Goal: Obtain resource: Download file/media

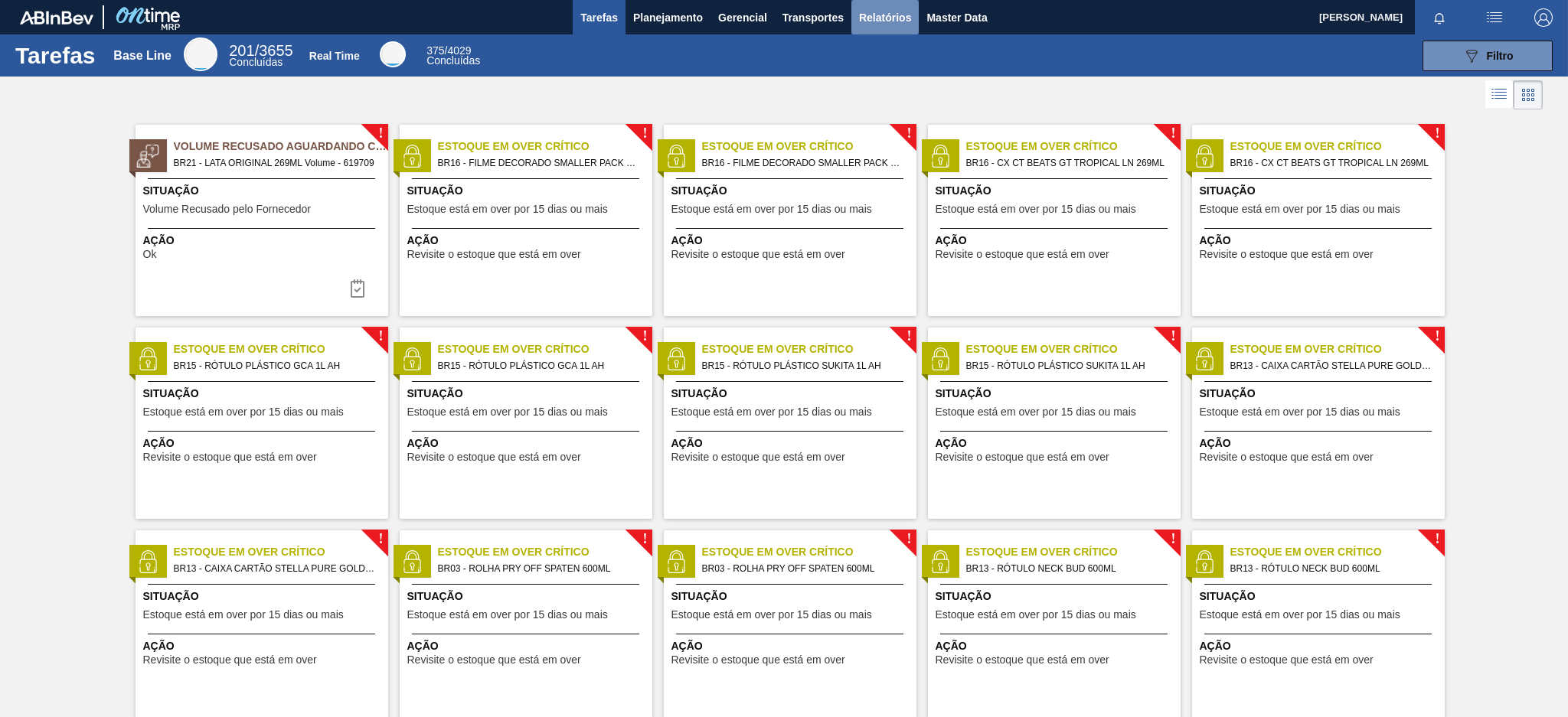
click at [880, 10] on span "Relatórios" at bounding box center [885, 18] width 52 height 19
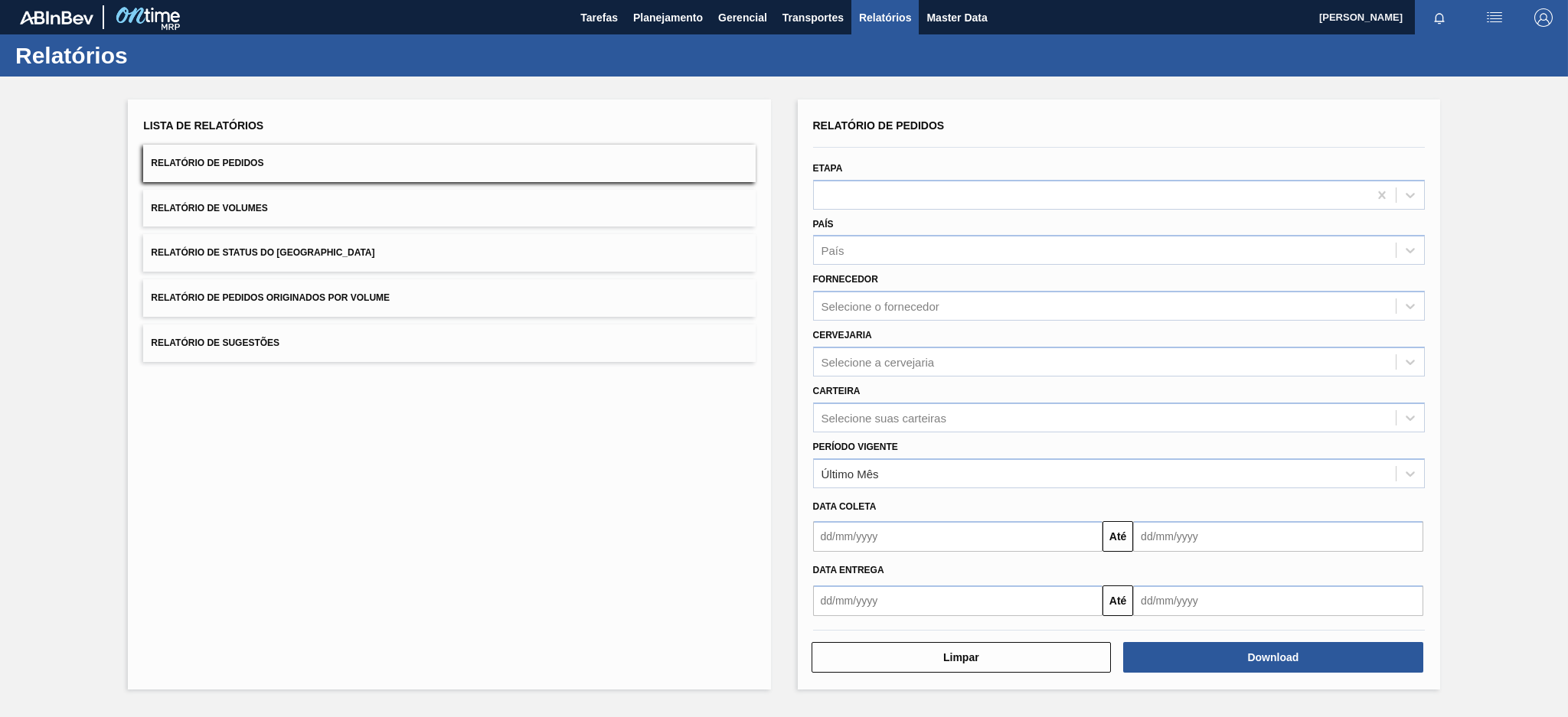
click at [403, 289] on button "Relatório de Pedidos Originados por Volume" at bounding box center [449, 298] width 612 height 38
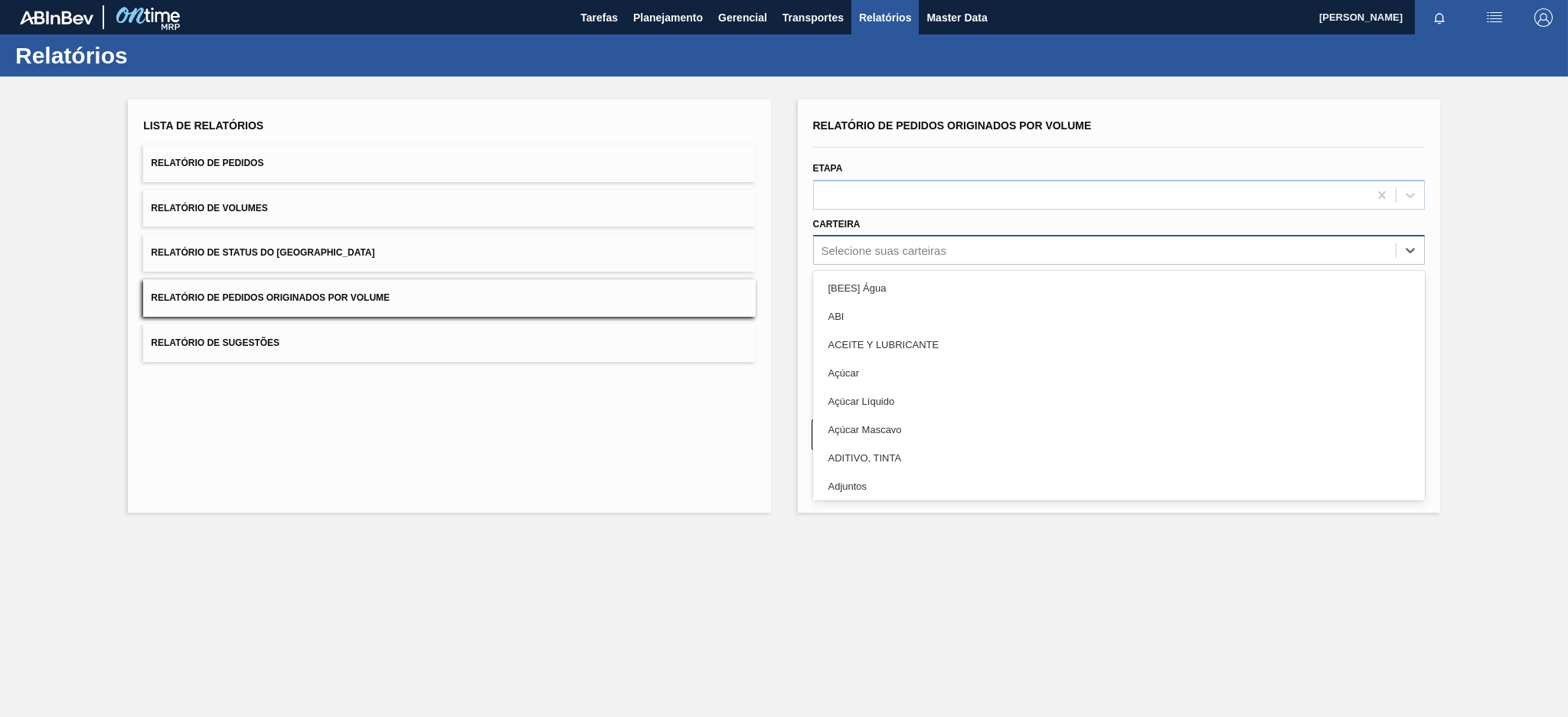
click at [875, 247] on div "Selecione suas carteiras" at bounding box center [884, 250] width 125 height 13
type input "pre"
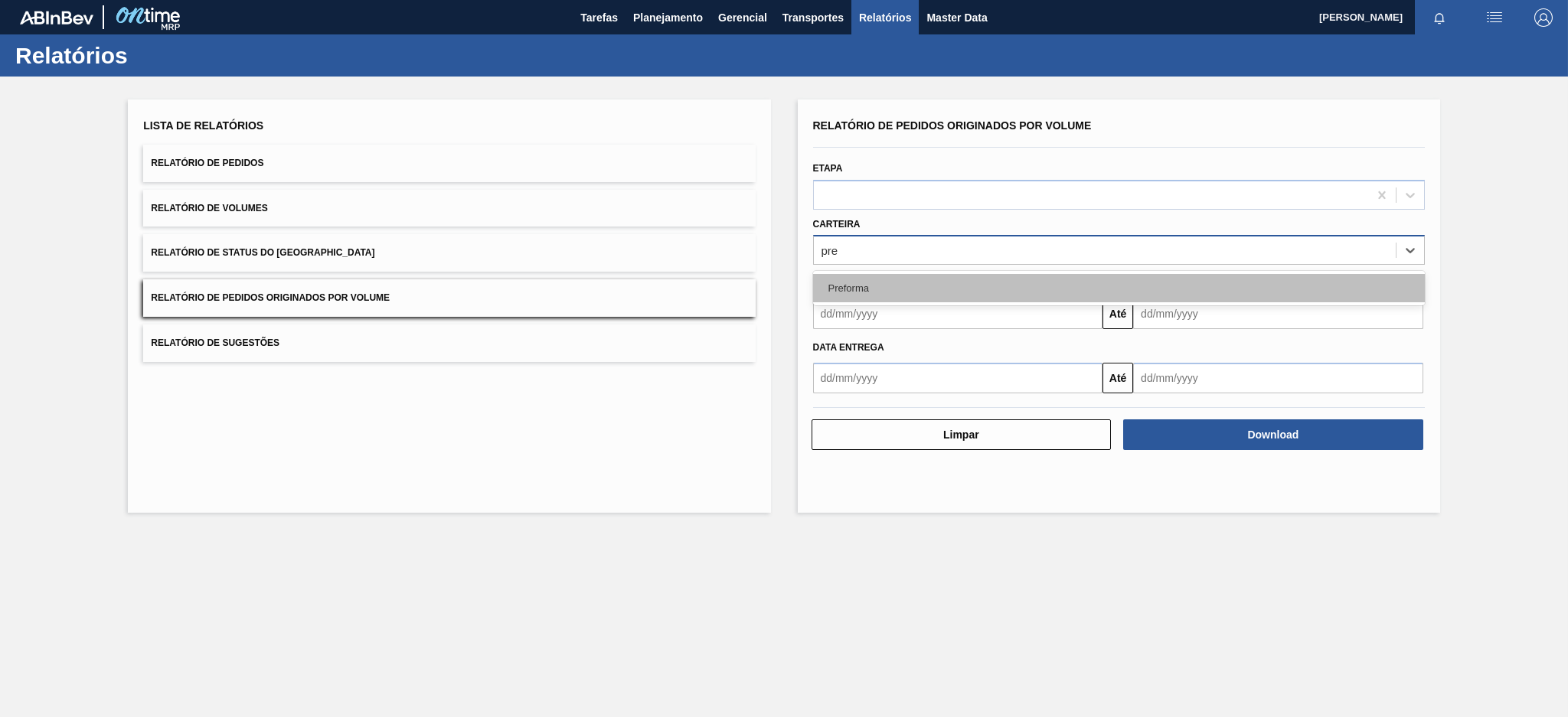
click at [860, 285] on div "Preforma" at bounding box center [1119, 288] width 612 height 28
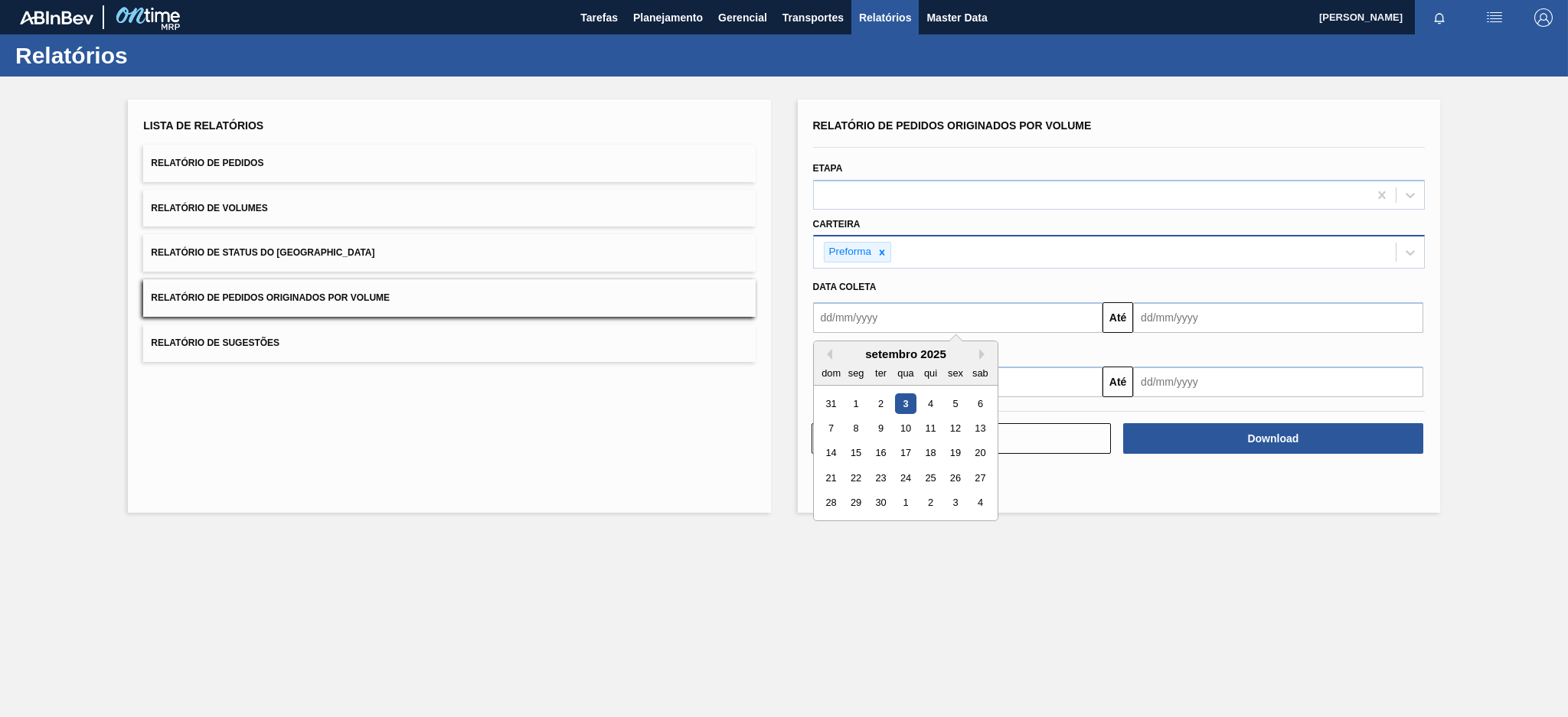
click at [860, 314] on input "text" at bounding box center [958, 317] width 290 height 31
click at [829, 354] on button "Previous Month" at bounding box center [826, 354] width 10 height 10
click at [831, 423] on div "3" at bounding box center [831, 428] width 21 height 21
type input "[DATE]"
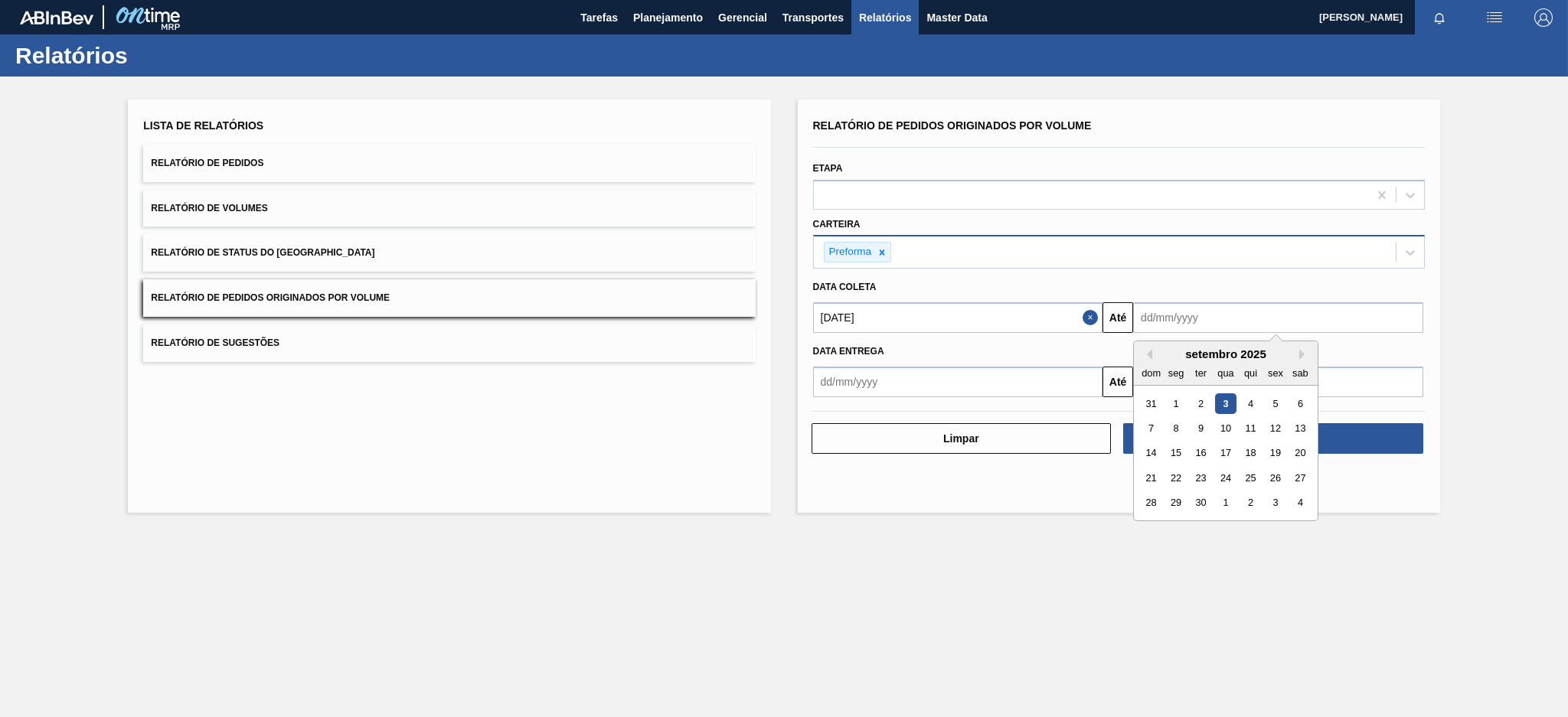
click at [1248, 323] on input "text" at bounding box center [1278, 317] width 290 height 31
click at [1222, 399] on div "3" at bounding box center [1226, 404] width 21 height 21
type input "[DATE]"
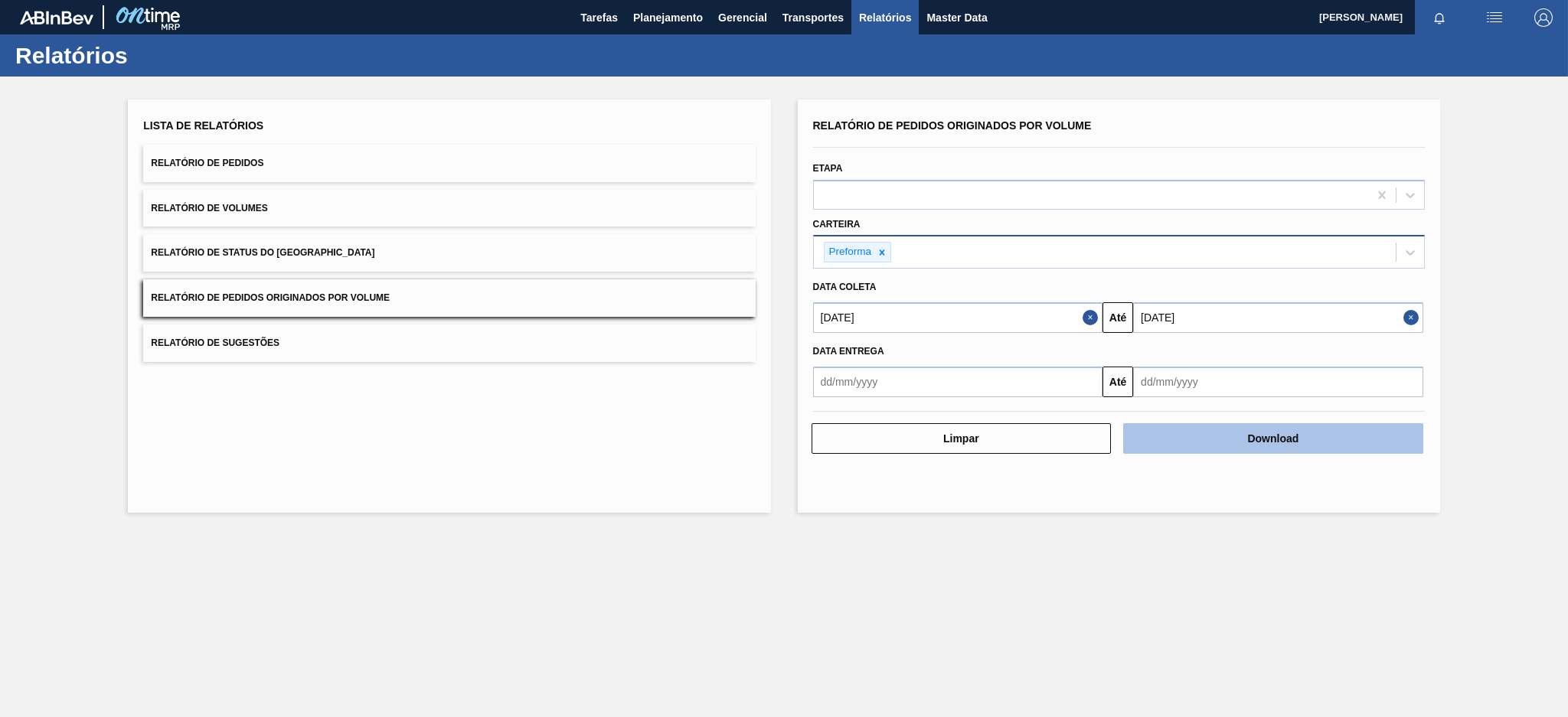
click at [1261, 435] on button "Download" at bounding box center [1272, 438] width 300 height 31
